Goal: Task Accomplishment & Management: Use online tool/utility

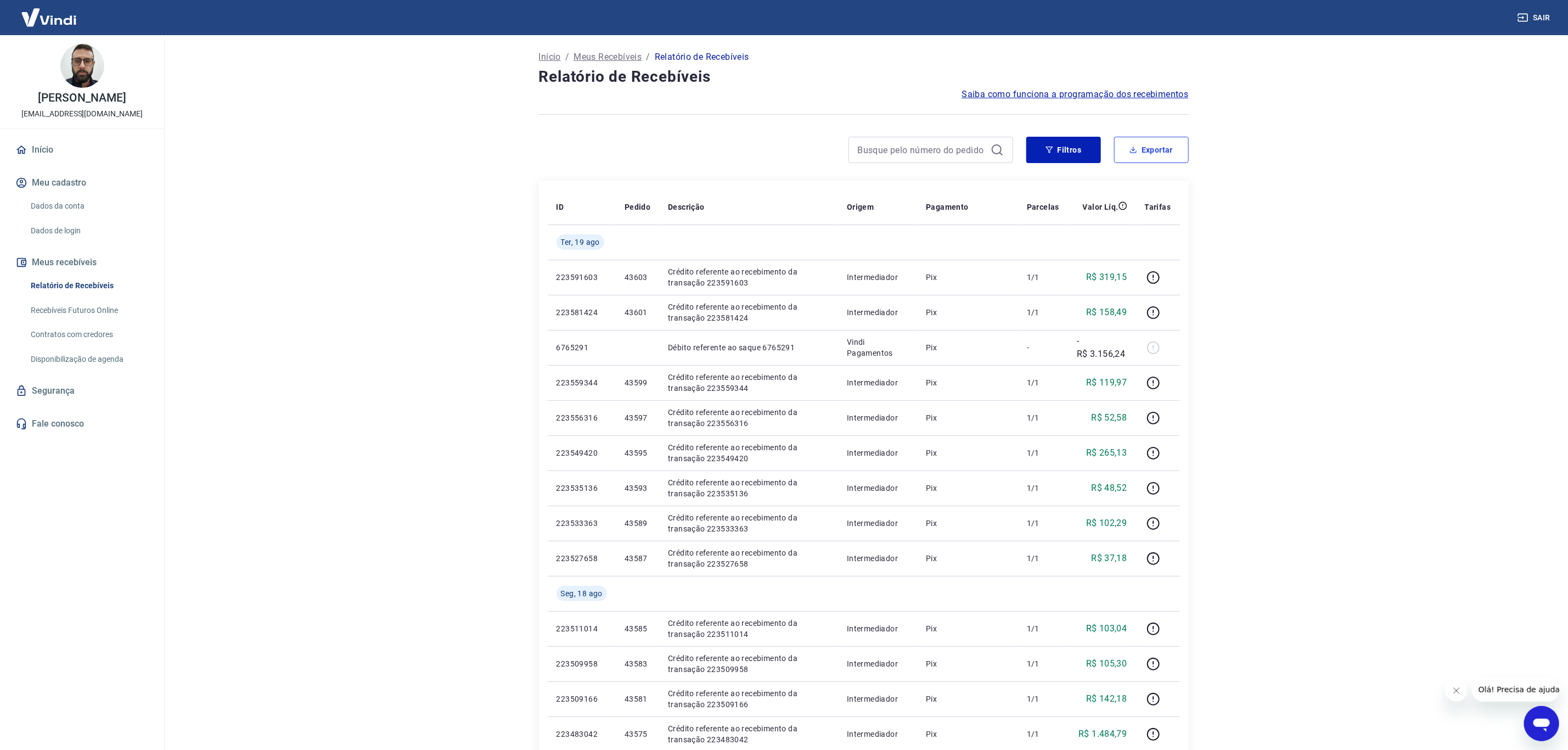
click at [1162, 143] on button "Exportar" at bounding box center [1152, 150] width 75 height 26
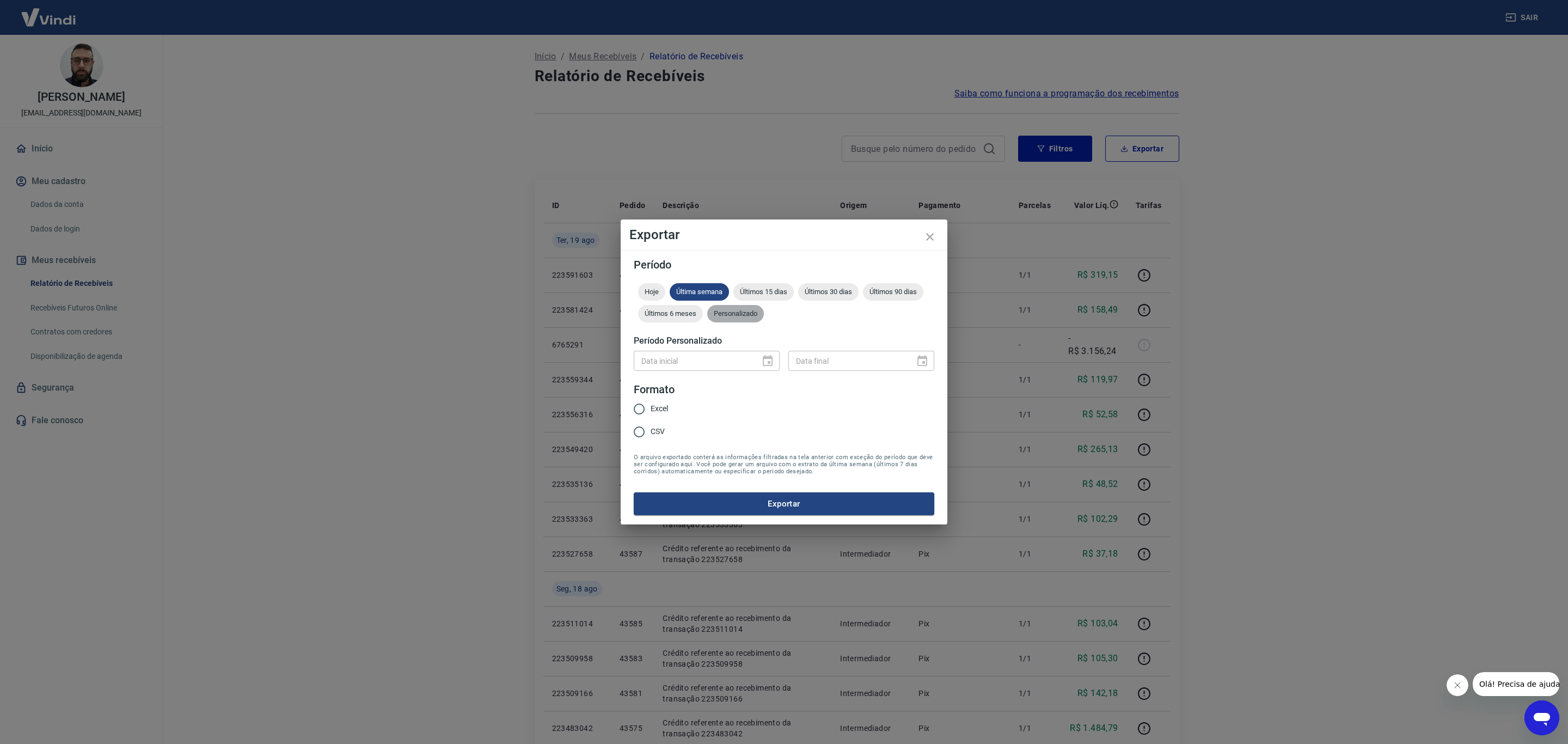
click at [749, 314] on span "Personalizado" at bounding box center [735, 313] width 57 height 8
type input "DD/MM/YYYY"
click at [733, 363] on input "DD/MM/YYYY" at bounding box center [693, 360] width 119 height 20
click at [765, 359] on icon "Choose date" at bounding box center [767, 360] width 13 height 13
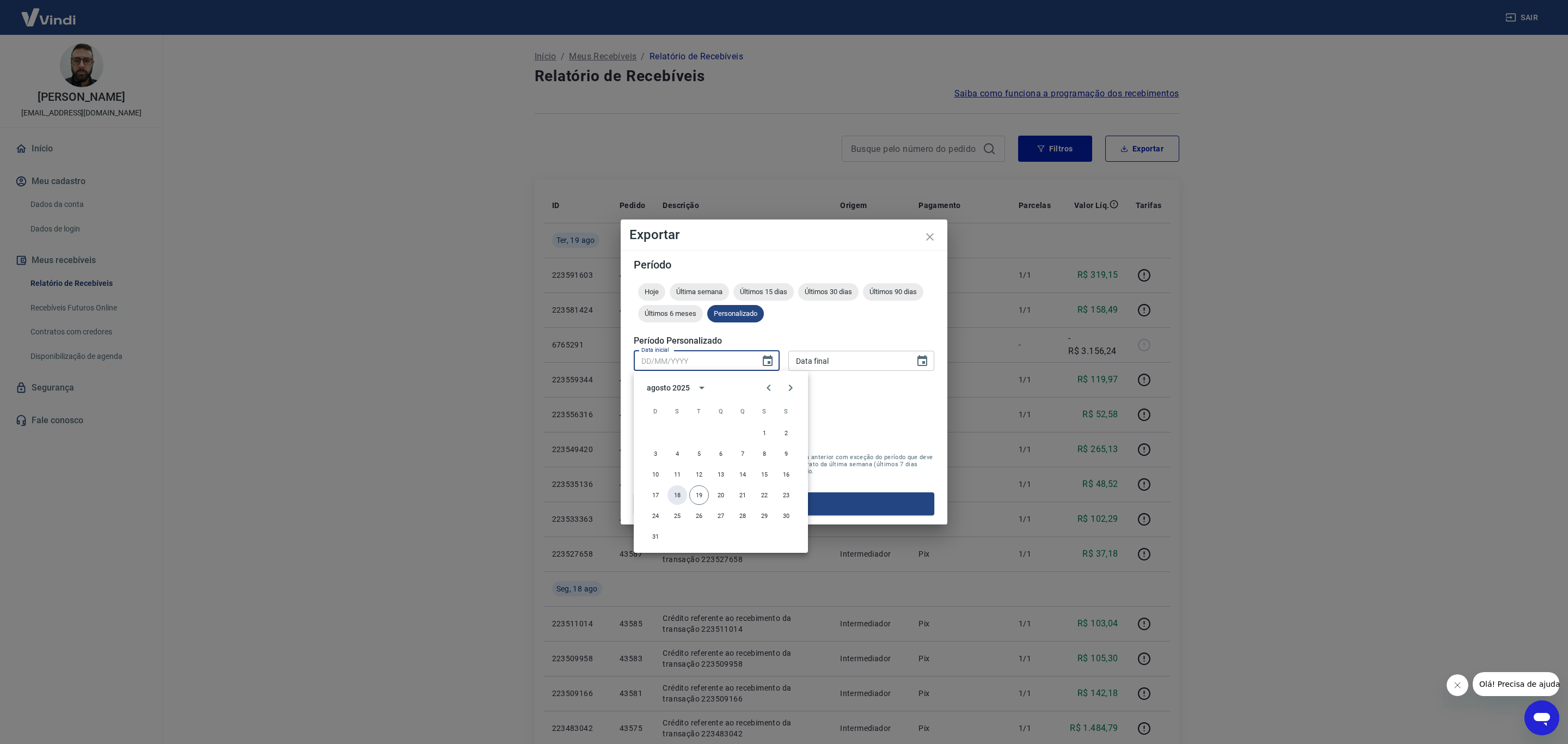
click at [677, 490] on button "18" at bounding box center [677, 495] width 19 height 19
type input "[DATE]"
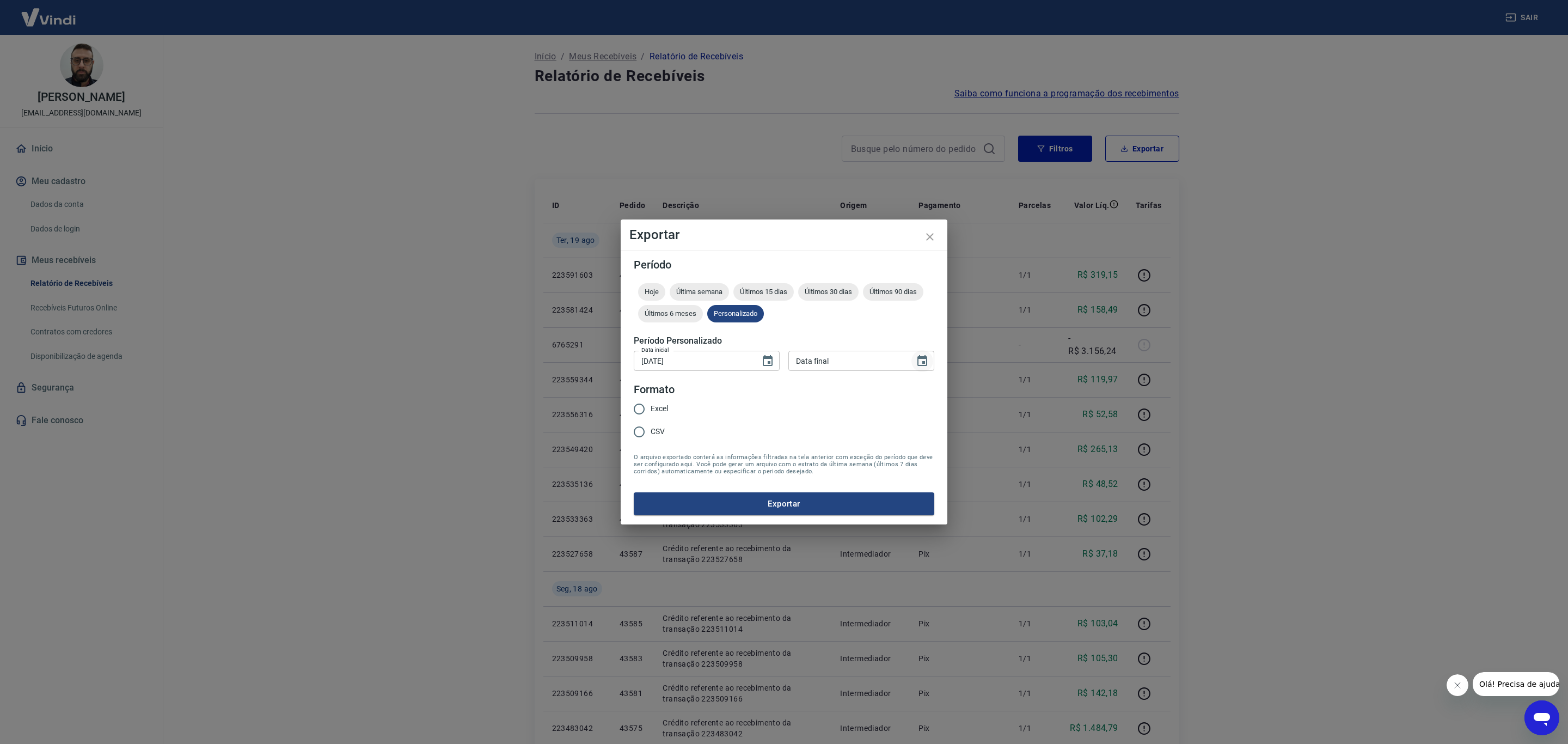
click at [915, 362] on button "Choose date" at bounding box center [922, 361] width 22 height 22
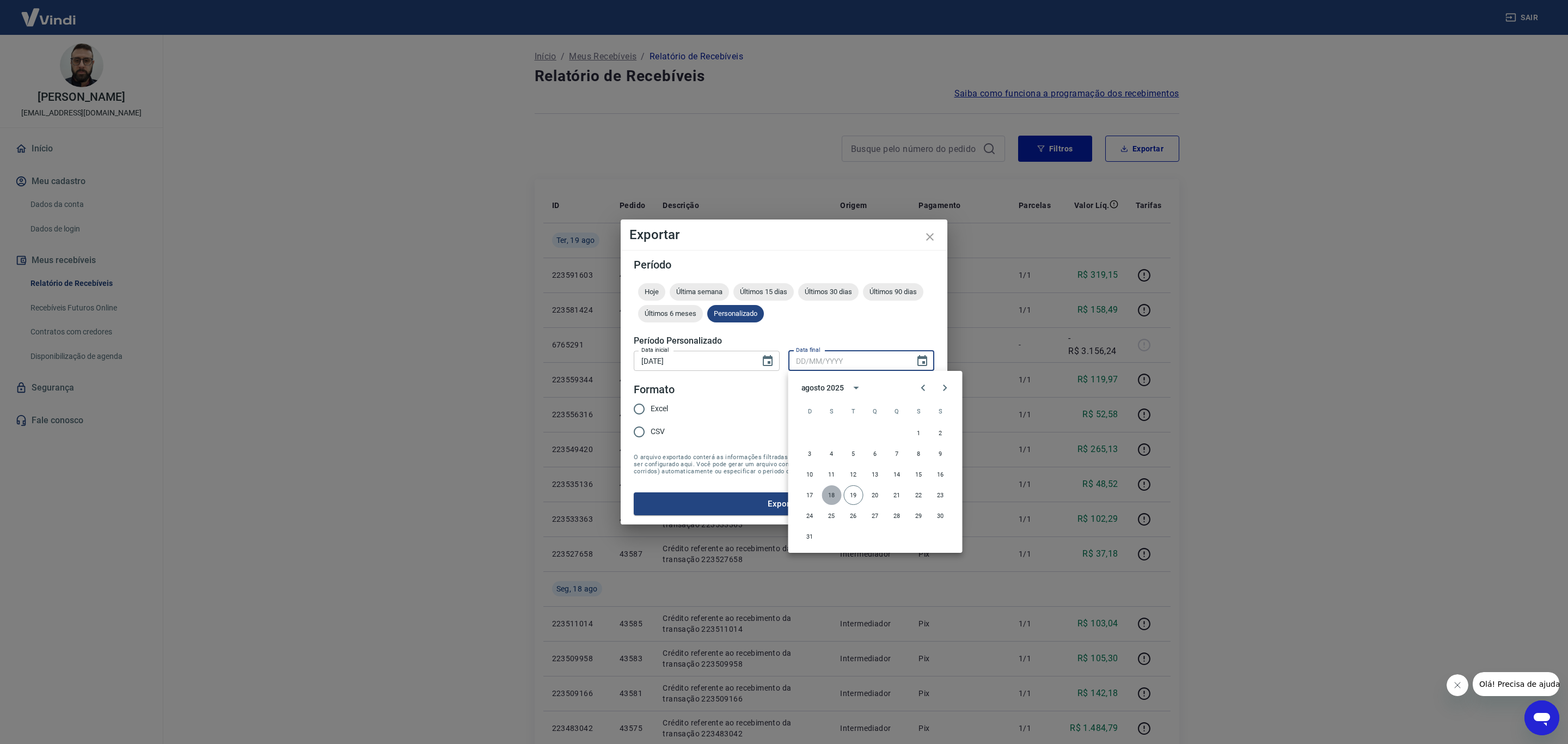
drag, startPoint x: 828, startPoint y: 492, endPoint x: 822, endPoint y: 488, distance: 7.2
click at [828, 493] on button "18" at bounding box center [832, 495] width 19 height 19
type input "[DATE]"
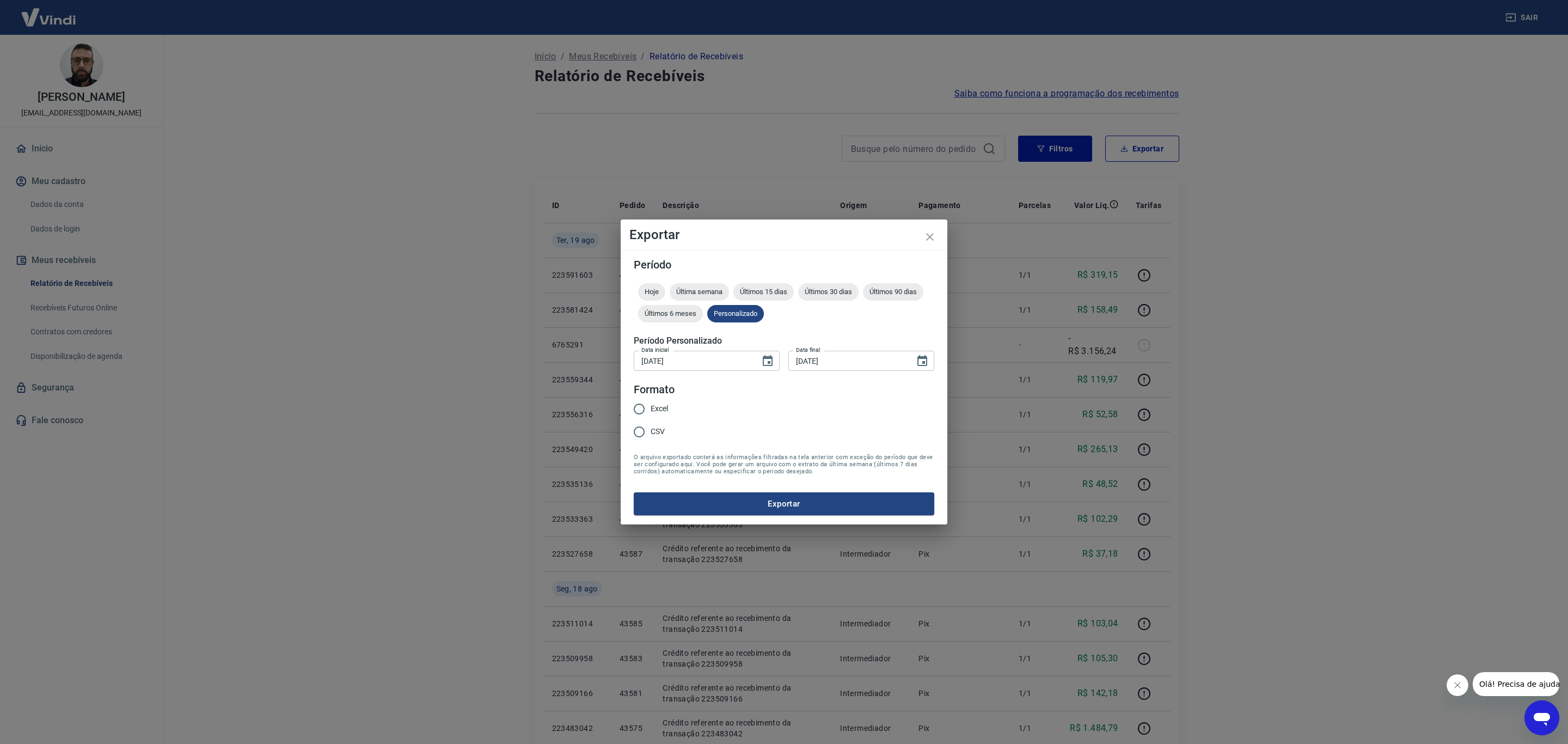
click at [655, 412] on span "Excel" at bounding box center [659, 409] width 18 height 12
click at [651, 412] on input "Excel" at bounding box center [639, 409] width 23 height 23
radio input "true"
click at [772, 497] on button "Exportar" at bounding box center [784, 504] width 301 height 23
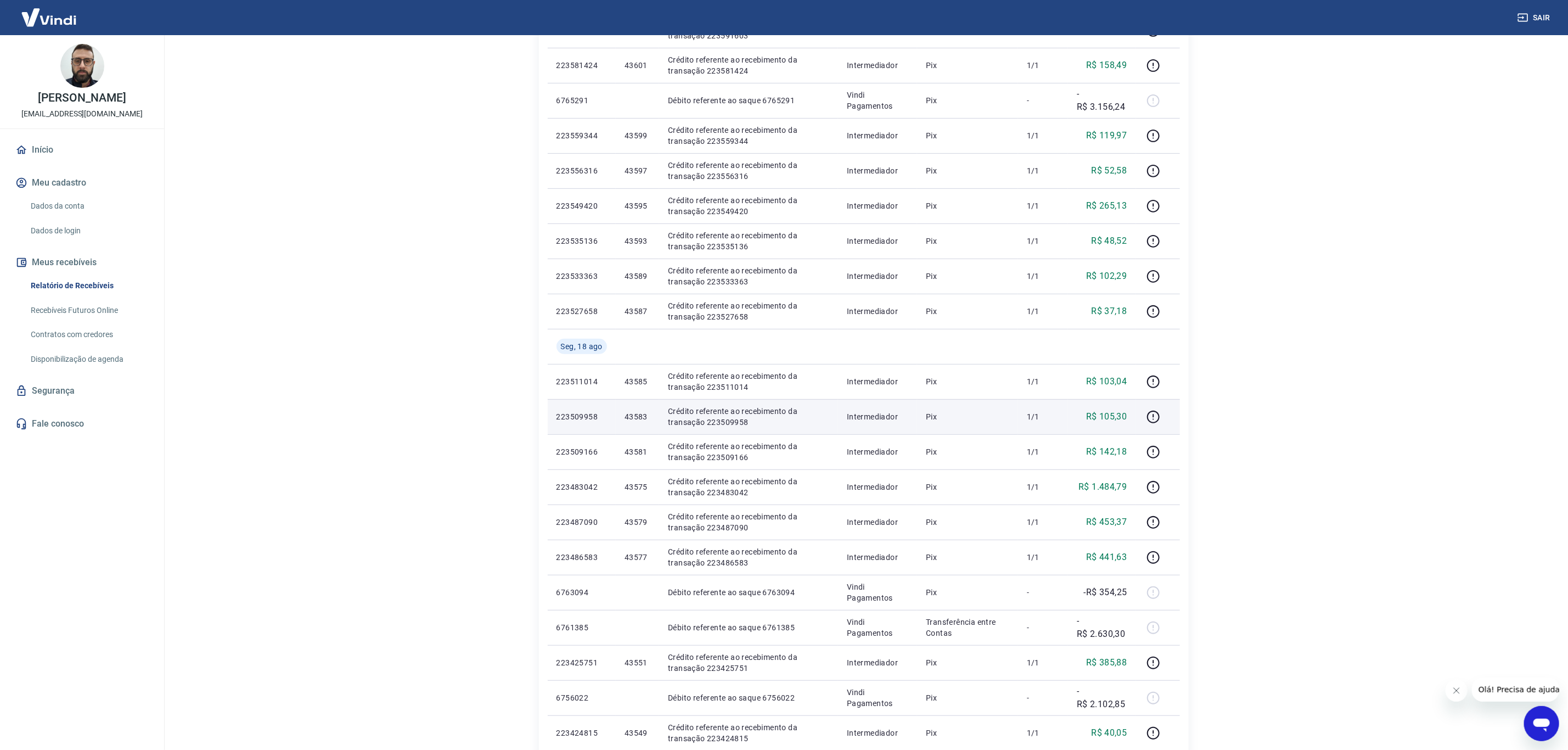
scroll to position [330, 0]
